Goal: Transaction & Acquisition: Purchase product/service

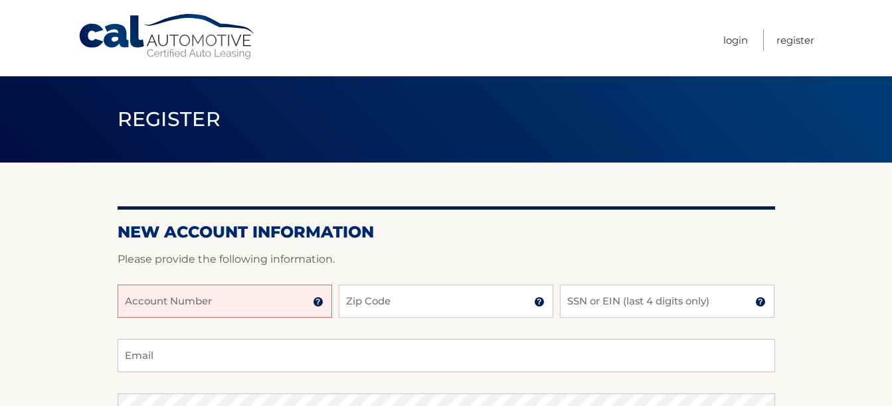
click at [259, 286] on input "Account Number" at bounding box center [225, 301] width 214 height 33
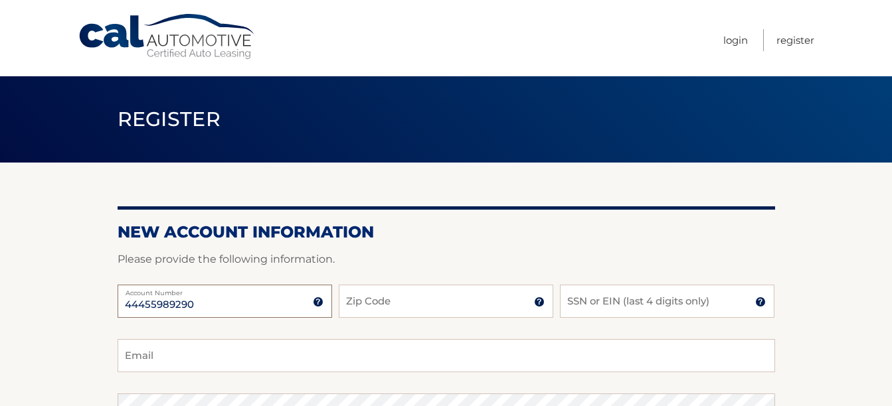
type input "44455989290"
click at [381, 307] on input "Zip Code" at bounding box center [446, 301] width 214 height 33
type input "19390"
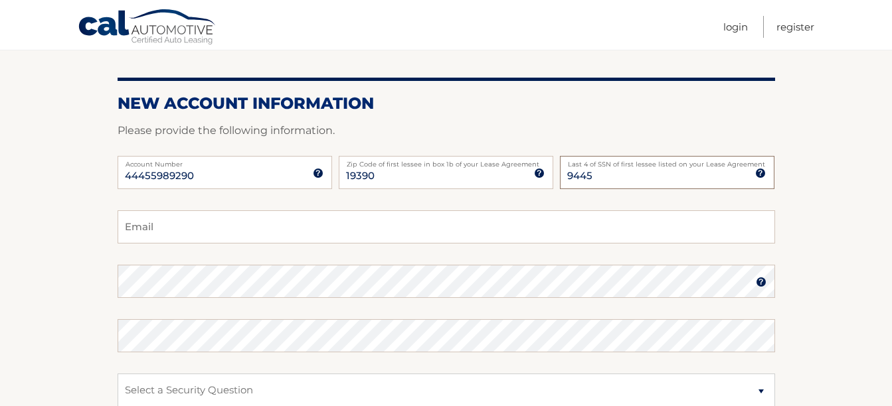
scroll to position [134, 0]
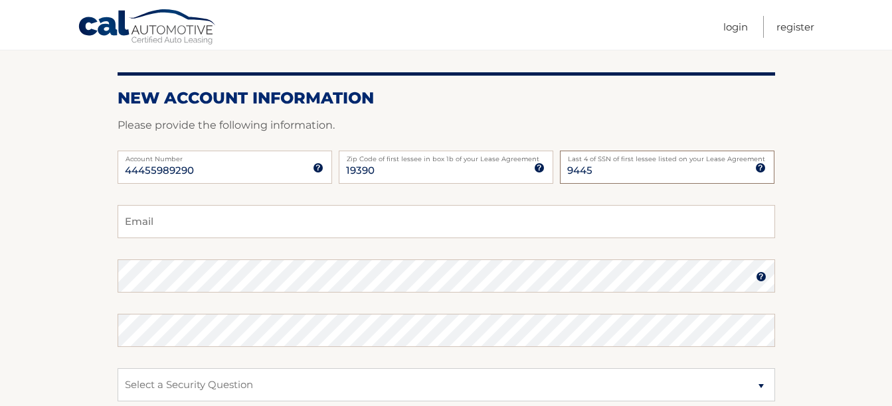
type input "9445"
click at [726, 218] on input "Email" at bounding box center [446, 221] width 657 height 33
type input "[EMAIL_ADDRESS][DOMAIN_NAME]"
click at [246, 376] on select "Select a Security Question What was the name of your elementary school? What is…" at bounding box center [446, 385] width 657 height 33
select select "1"
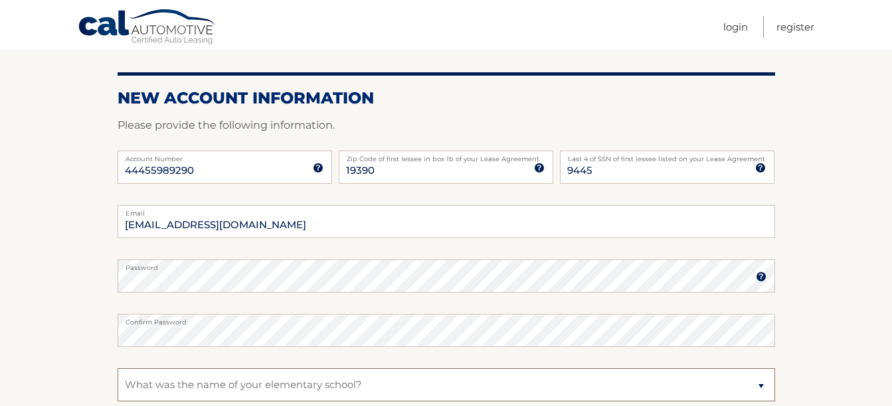
click at [118, 369] on select "Select a Security Question What was the name of your elementary school? What is…" at bounding box center [446, 385] width 657 height 33
click at [319, 388] on select "Select a Security Question What was the name of your elementary school? What is…" at bounding box center [446, 385] width 657 height 33
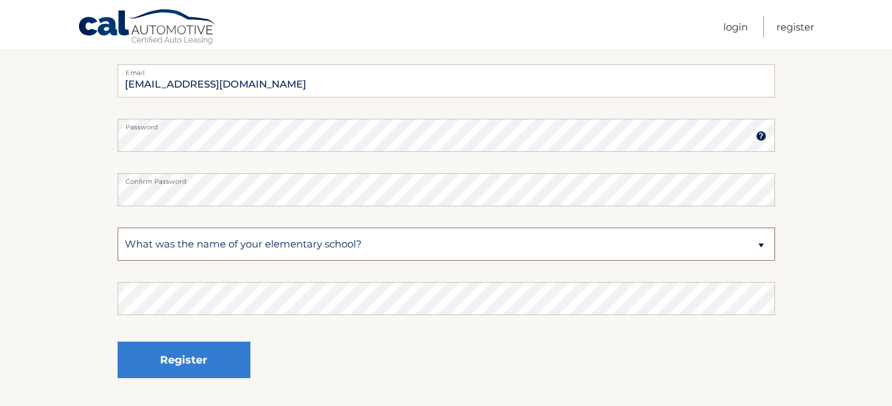
scroll to position [305, 0]
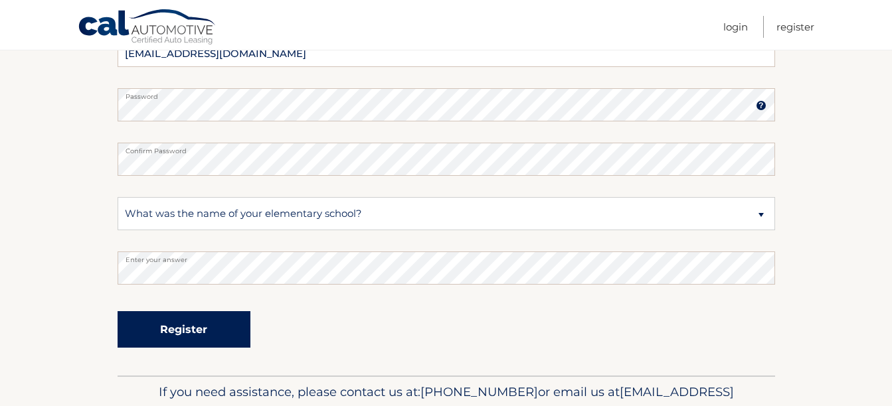
click at [167, 329] on button "Register" at bounding box center [184, 329] width 133 height 37
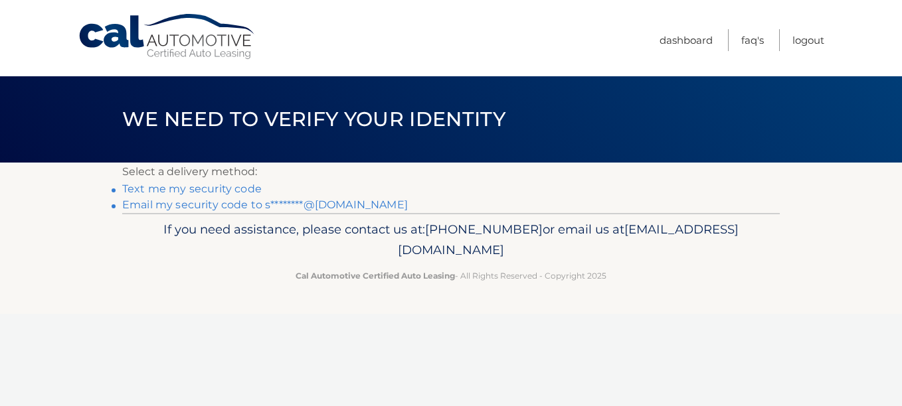
click at [251, 206] on link "Email my security code to s********@[DOMAIN_NAME]" at bounding box center [265, 205] width 286 height 13
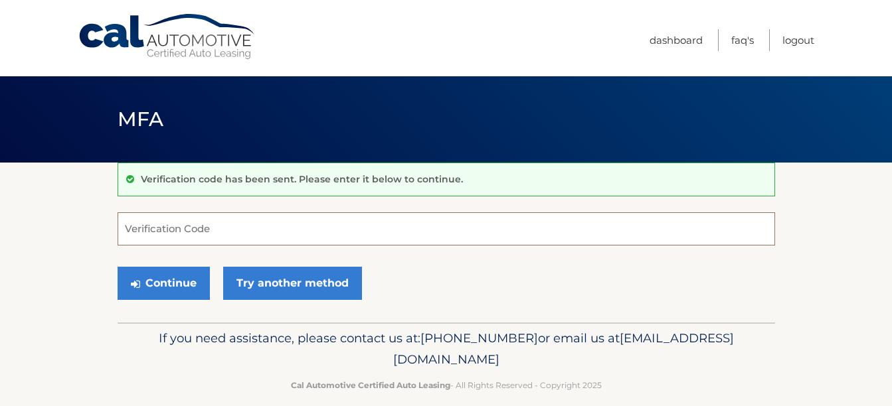
click at [262, 219] on input "Verification Code" at bounding box center [446, 228] width 657 height 33
paste input "744271"
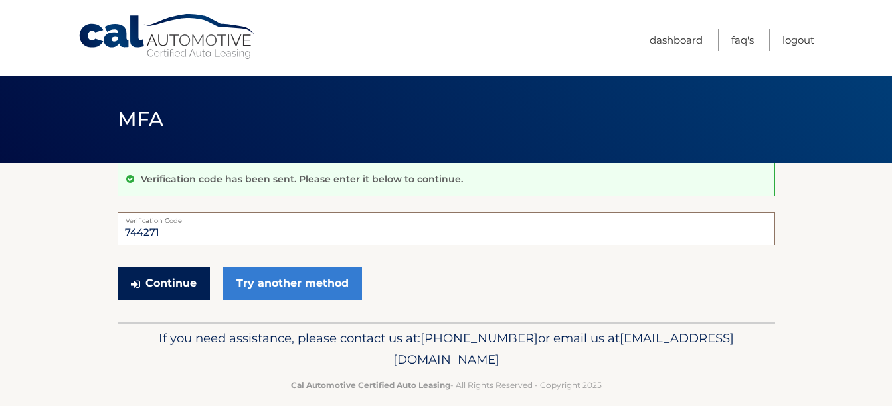
type input "744271"
click at [174, 282] on button "Continue" at bounding box center [164, 283] width 92 height 33
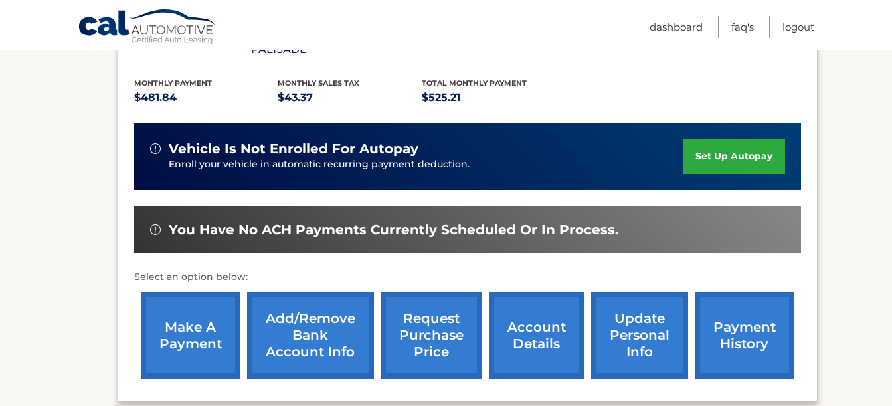
scroll to position [283, 0]
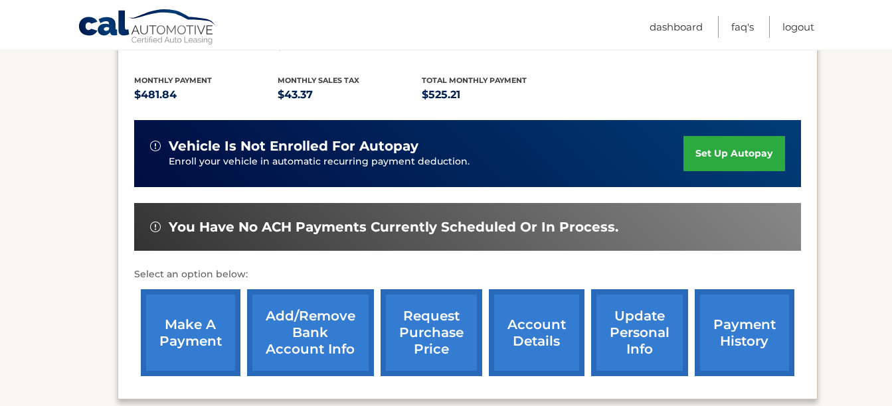
click at [551, 295] on link "account details" at bounding box center [537, 332] width 96 height 87
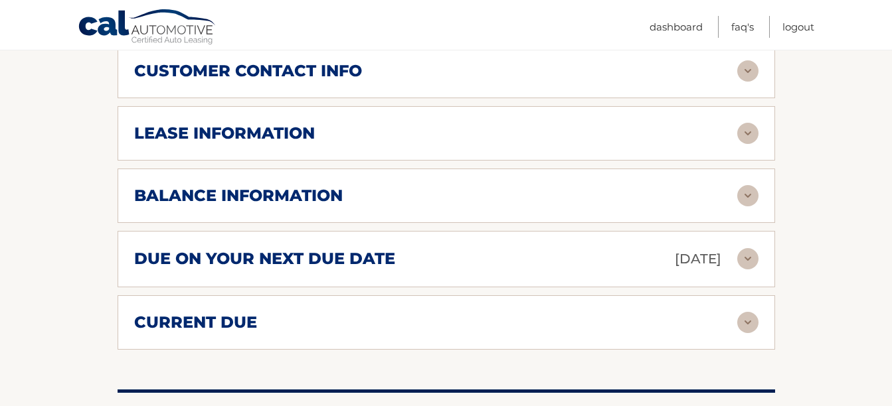
scroll to position [742, 0]
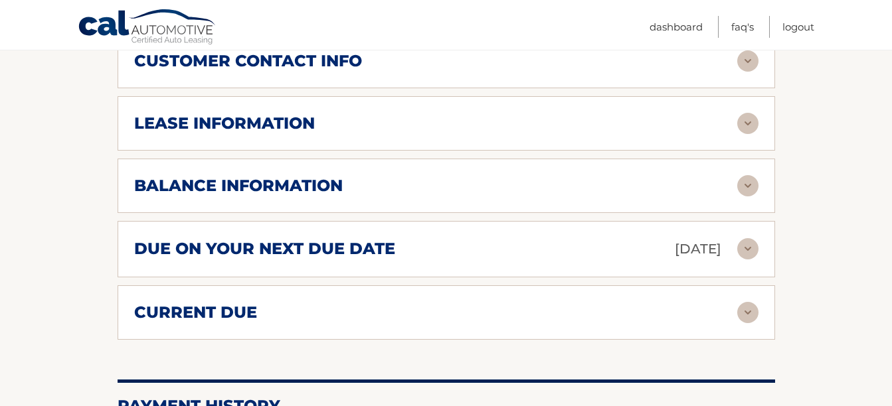
click at [756, 302] on img at bounding box center [747, 312] width 21 height 21
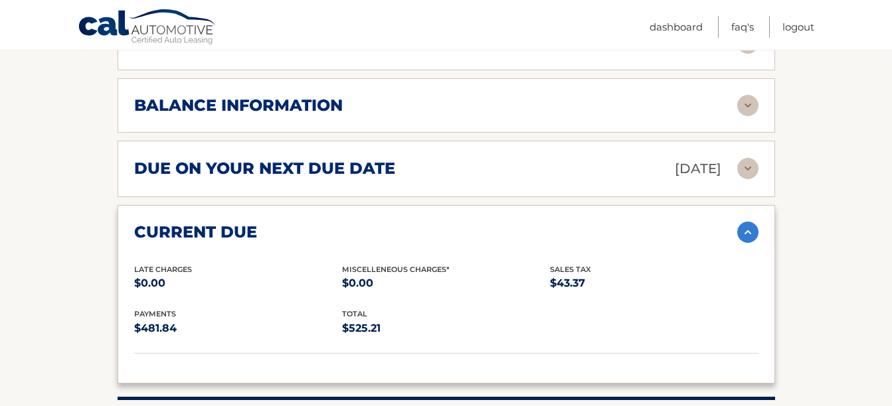
scroll to position [825, 0]
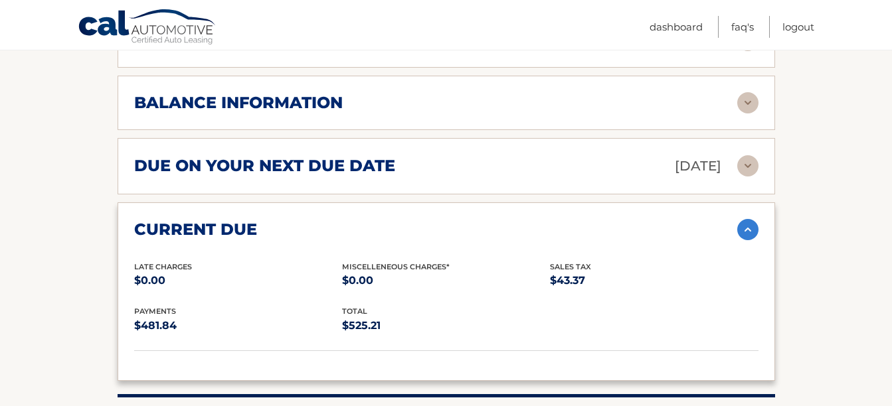
click at [738, 155] on img at bounding box center [747, 165] width 21 height 21
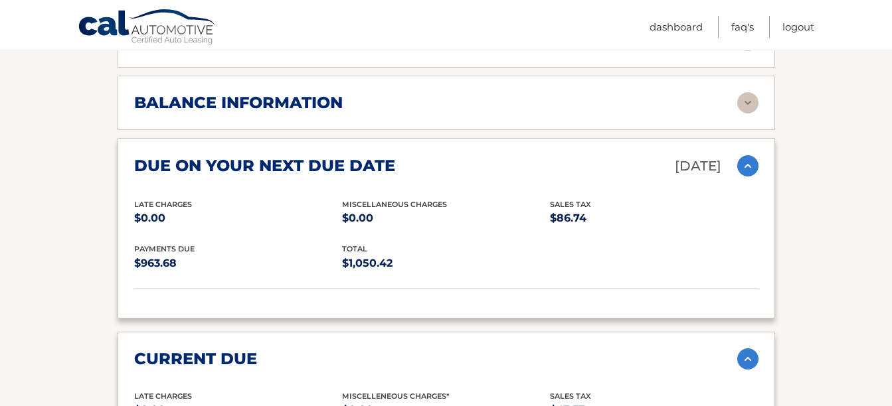
click at [738, 155] on img at bounding box center [747, 165] width 21 height 21
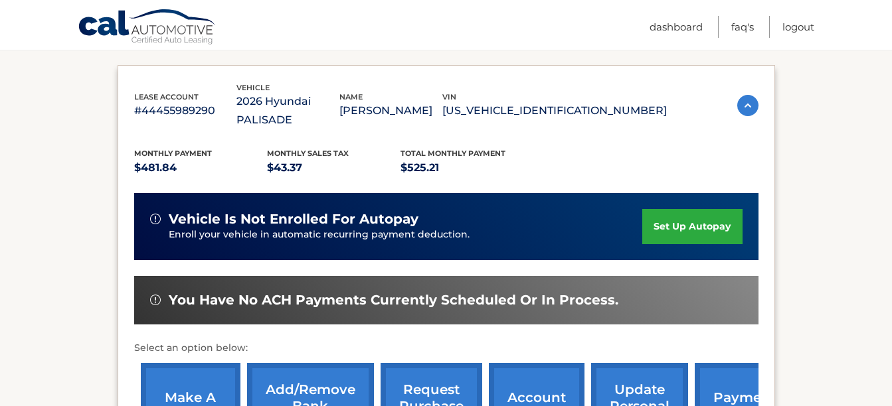
scroll to position [230, 0]
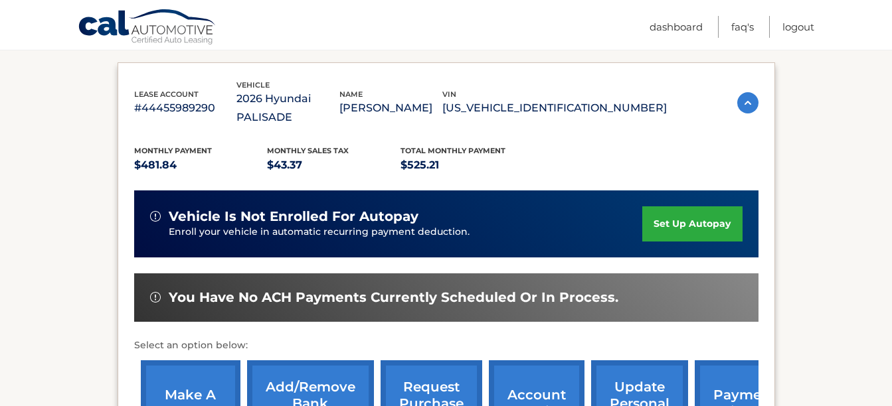
click at [198, 361] on link "make a payment" at bounding box center [191, 404] width 100 height 87
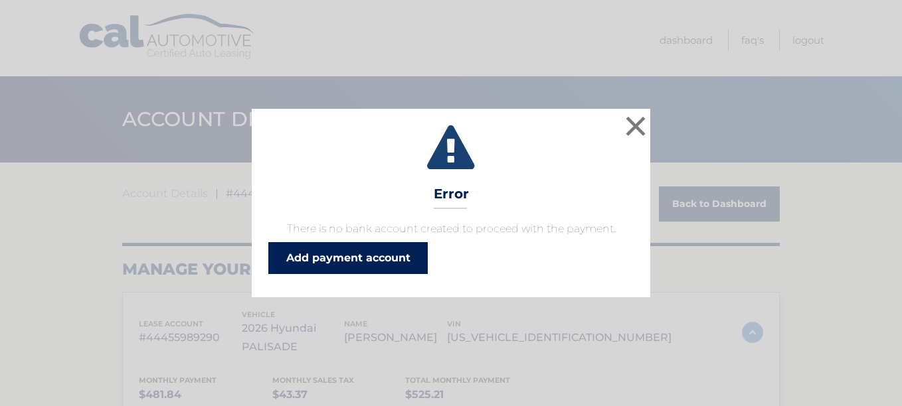
click at [364, 245] on link "Add payment account" at bounding box center [347, 258] width 159 height 32
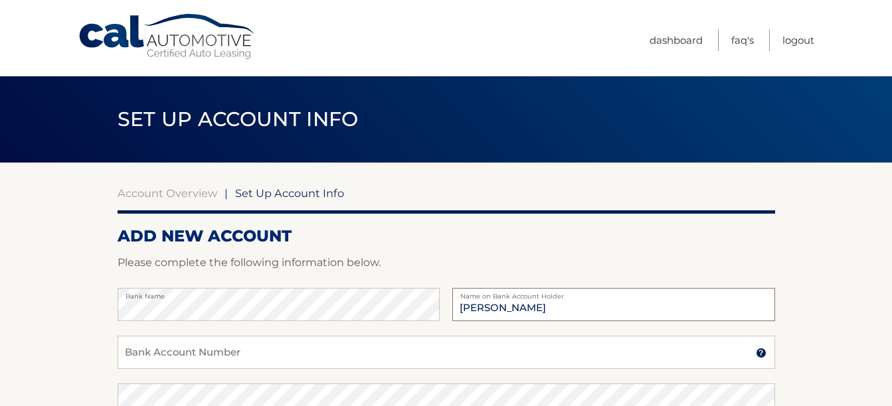
type input "[PERSON_NAME]"
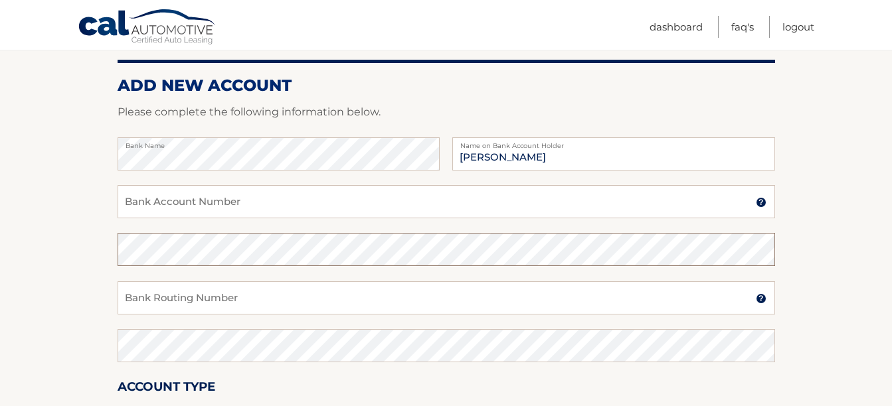
scroll to position [152, 0]
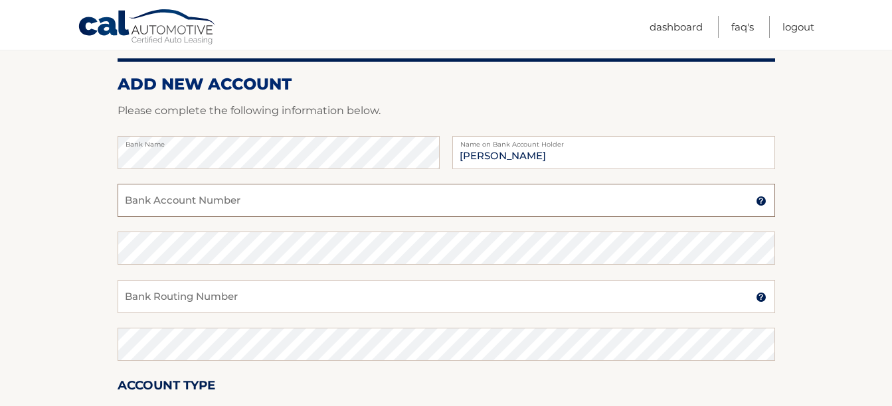
click at [521, 204] on input "Bank Account Number" at bounding box center [446, 200] width 657 height 33
click at [492, 284] on input "Bank Routing Number" at bounding box center [446, 296] width 657 height 33
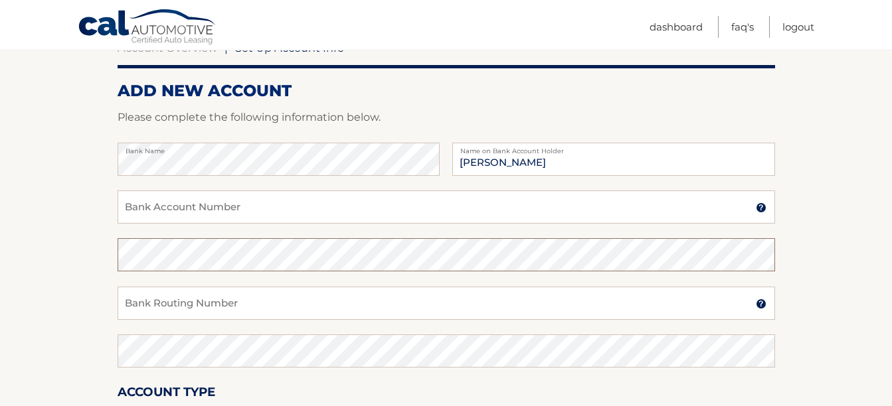
scroll to position [141, 0]
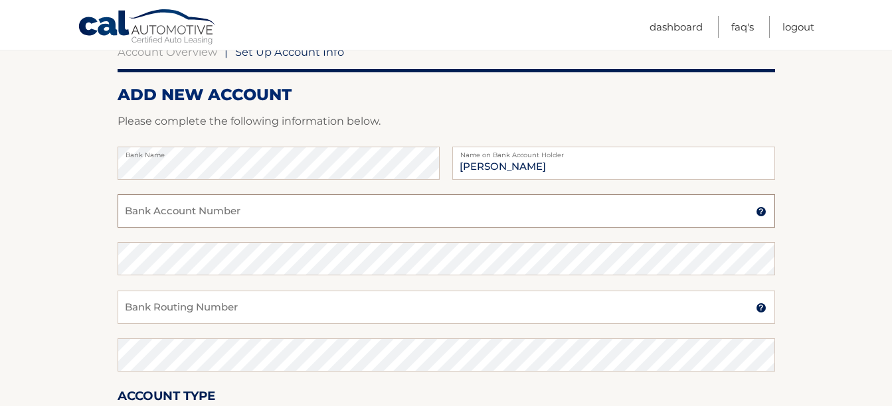
click at [347, 214] on input "Bank Account Number" at bounding box center [446, 211] width 657 height 33
type input "890033350"
click at [165, 302] on input "Bank Routing Number" at bounding box center [446, 307] width 657 height 33
type input "231382306"
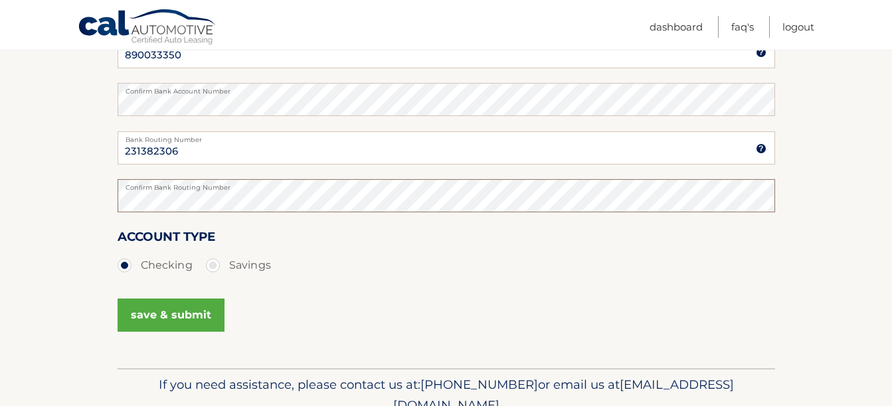
scroll to position [310, 0]
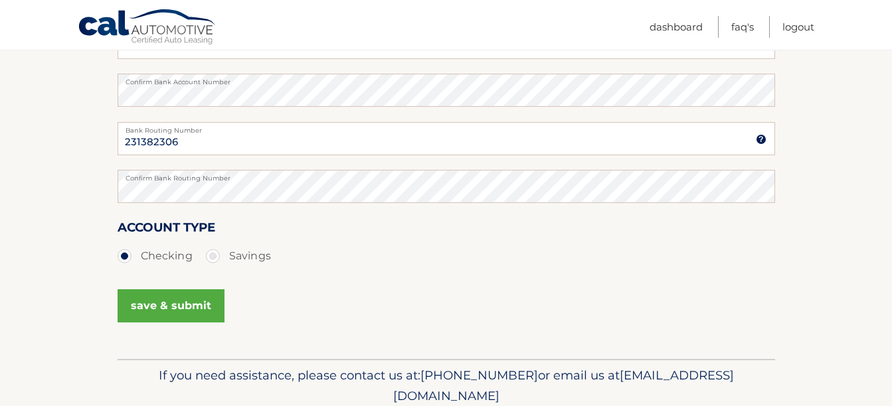
click at [208, 303] on button "save & submit" at bounding box center [171, 305] width 107 height 33
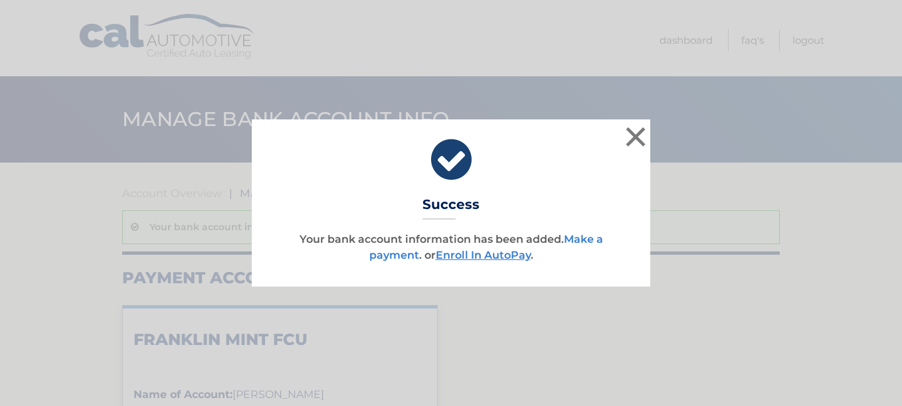
click at [594, 239] on link "Make a payment" at bounding box center [486, 247] width 234 height 29
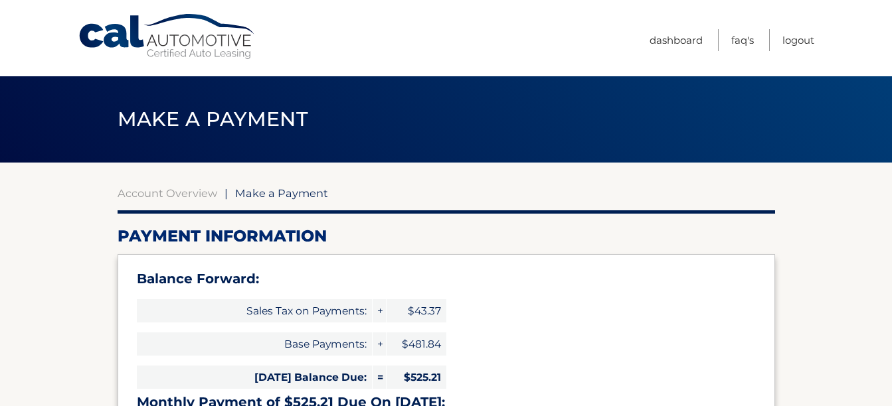
select select "NjJlYzlmZGMtMjE3Ni00YWY5LTgxZWQtYmI0MjBkNTQwZmE2"
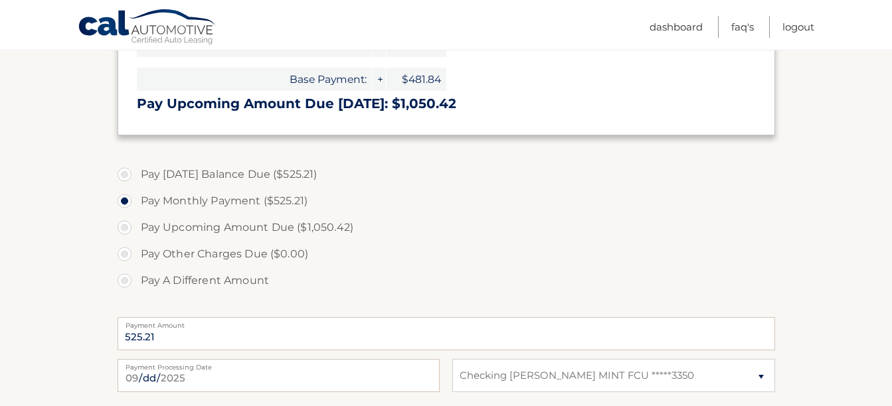
scroll to position [394, 0]
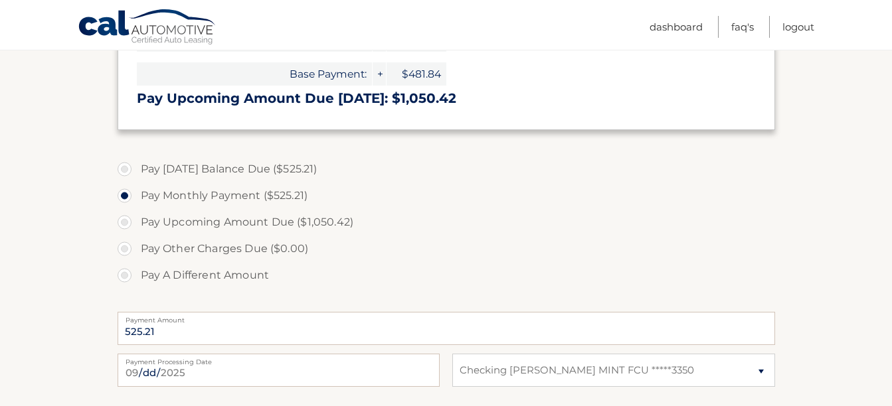
click at [120, 173] on label "Pay Today's Balance Due ($525.21)" at bounding box center [446, 169] width 657 height 27
click at [123, 173] on input "Pay Today's Balance Due ($525.21)" at bounding box center [129, 166] width 13 height 21
radio input "true"
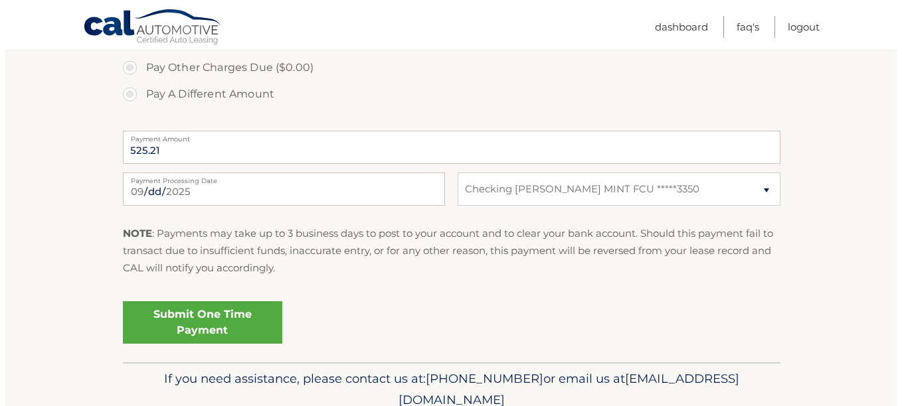
scroll to position [577, 0]
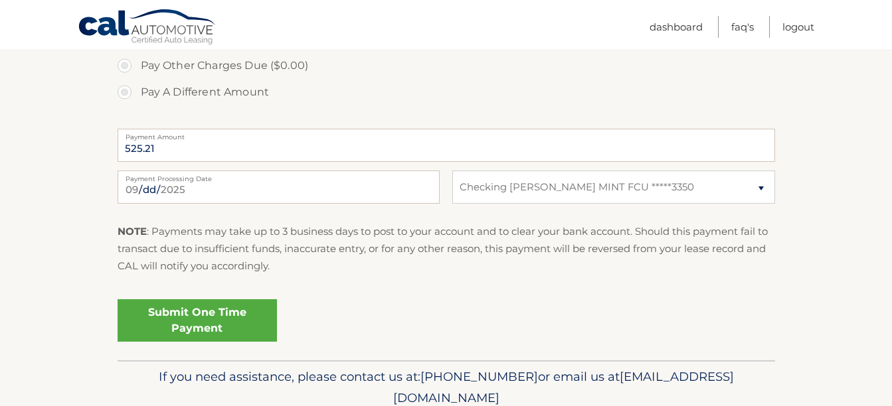
click at [254, 331] on link "Submit One Time Payment" at bounding box center [197, 320] width 159 height 42
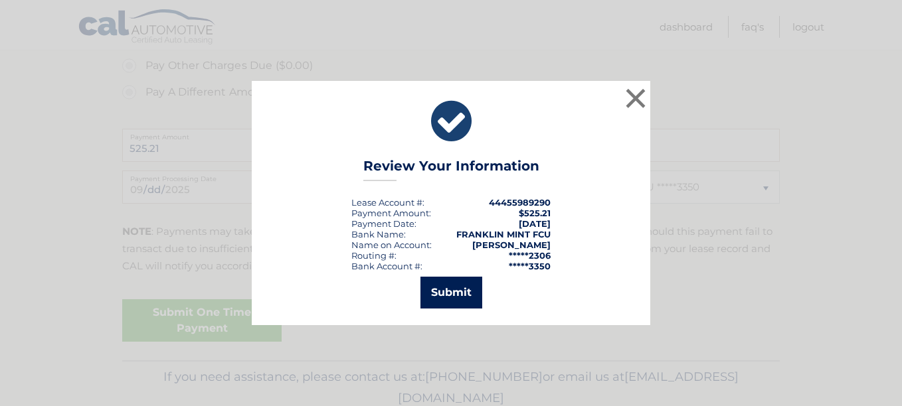
click at [471, 307] on button "Submit" at bounding box center [451, 293] width 62 height 32
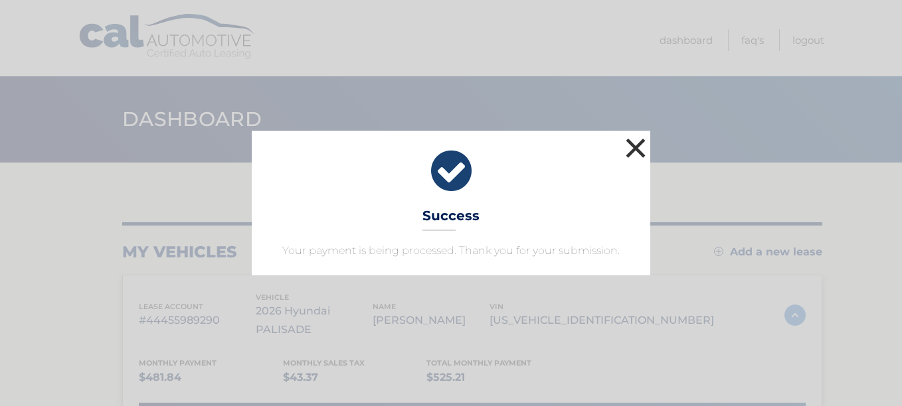
click at [640, 151] on button "×" at bounding box center [635, 148] width 27 height 27
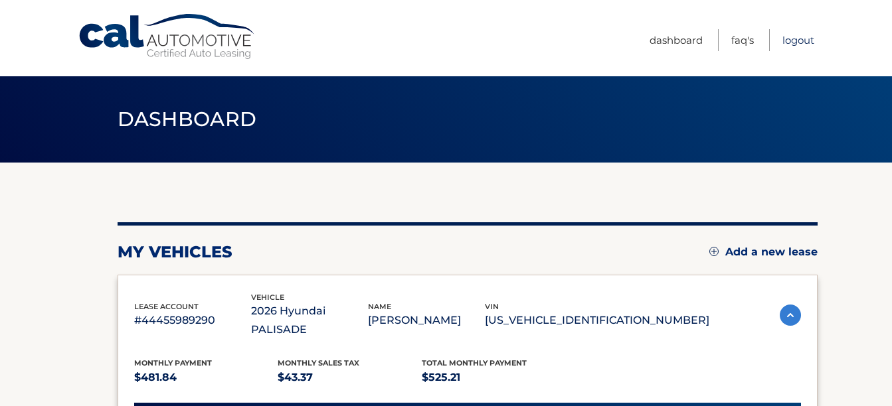
click at [803, 31] on link "Logout" at bounding box center [798, 40] width 32 height 22
